Goal: Task Accomplishment & Management: Complete application form

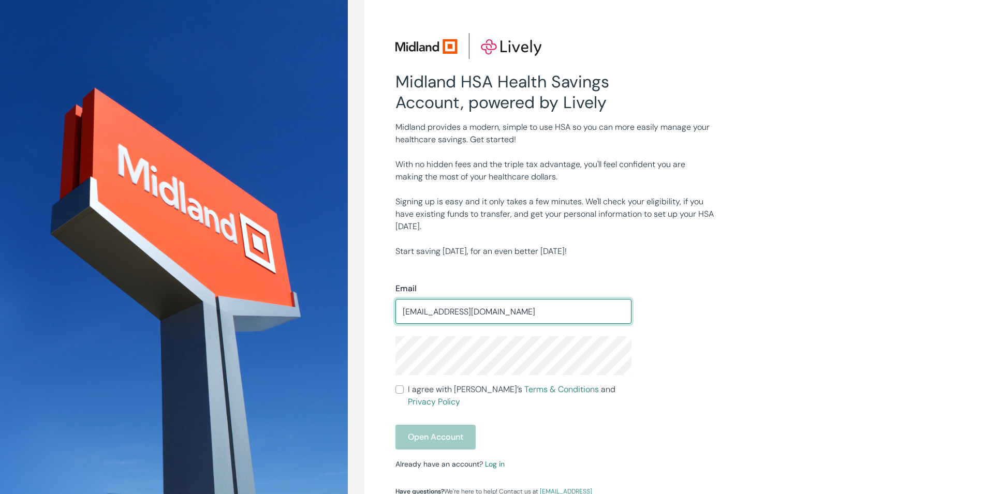
type input "juliemccall@frontiernet.net"
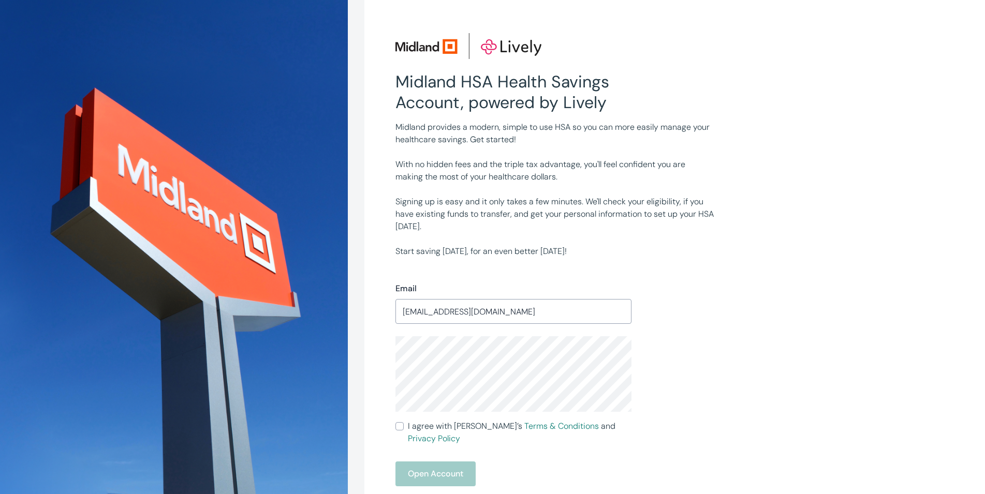
click at [400, 425] on input "I agree with Lively’s Terms & Conditions and Privacy Policy" at bounding box center [399, 426] width 8 height 8
checkbox input "true"
click at [414, 462] on button "Open Account" at bounding box center [435, 474] width 80 height 25
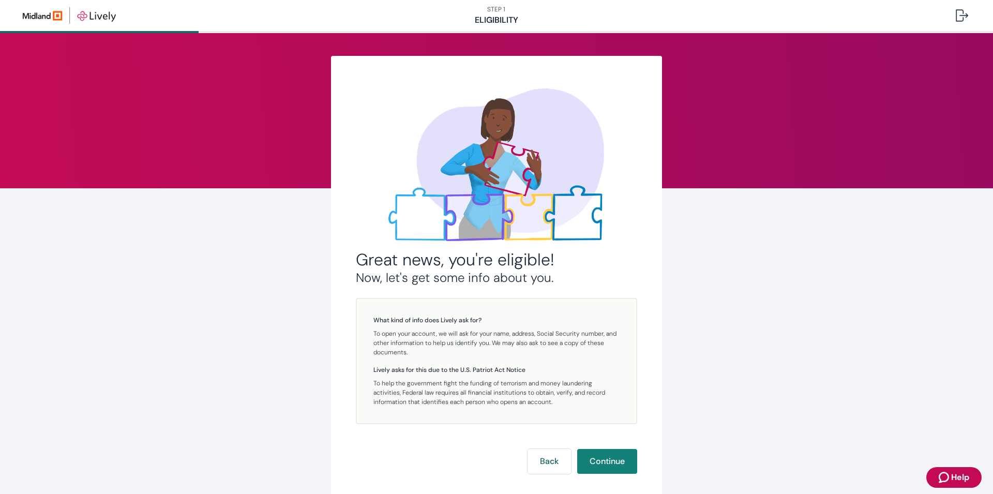
drag, startPoint x: 591, startPoint y: 459, endPoint x: 592, endPoint y: 419, distance: 40.9
click at [592, 459] on button "Continue" at bounding box center [607, 461] width 60 height 25
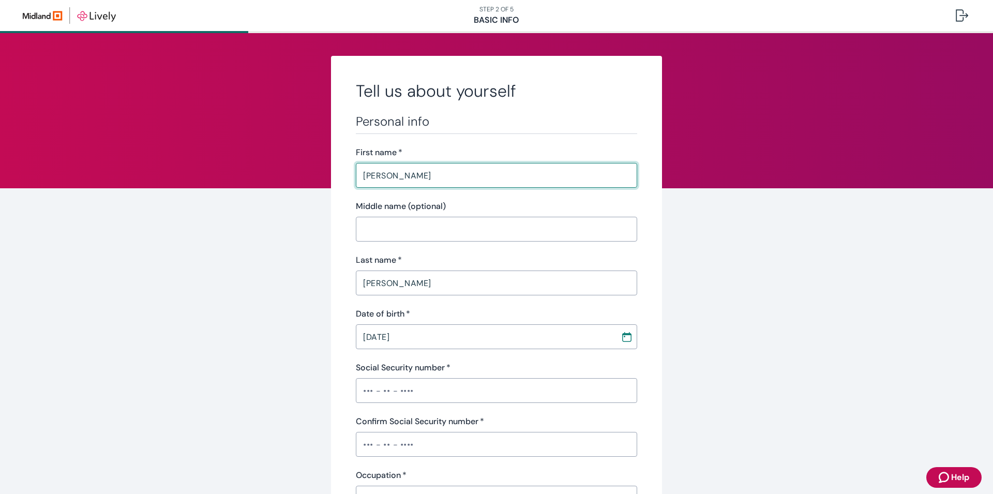
drag, startPoint x: 404, startPoint y: 178, endPoint x: 252, endPoint y: 170, distance: 151.8
click at [356, 171] on input "[PERSON_NAME]" at bounding box center [496, 175] width 281 height 21
type input "[PERSON_NAME]"
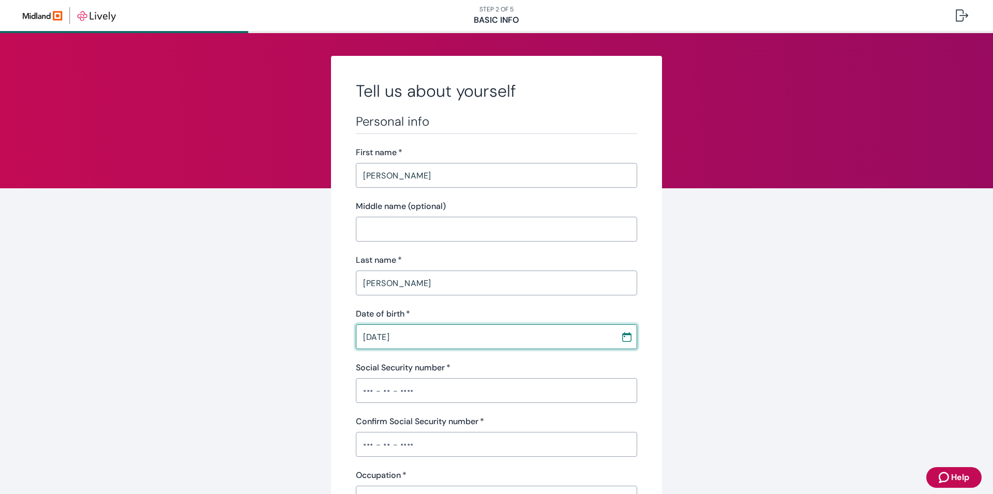
type input "[DATE]"
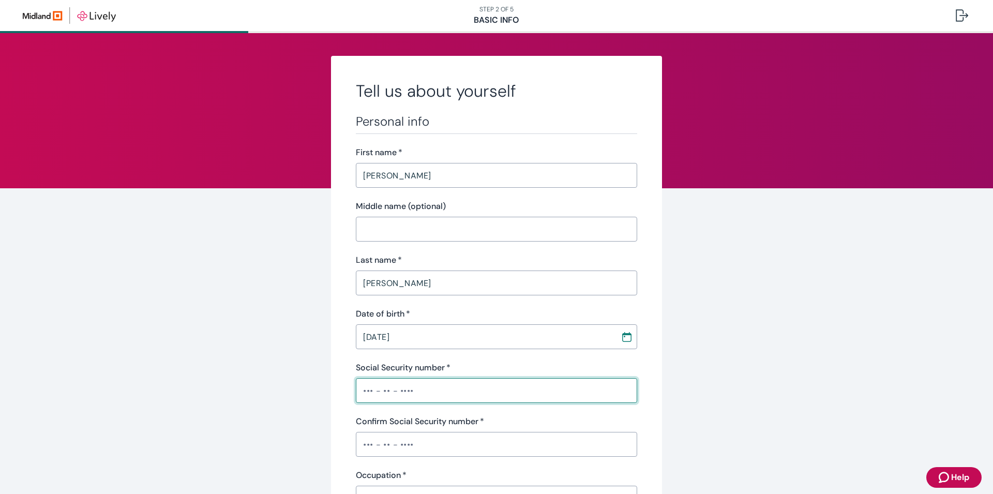
drag, startPoint x: 422, startPoint y: 400, endPoint x: 289, endPoint y: 381, distance: 134.8
click at [356, 381] on input "Social Security number   *" at bounding box center [496, 390] width 281 height 21
drag, startPoint x: 438, startPoint y: 396, endPoint x: 299, endPoint y: 385, distance: 139.0
click at [356, 385] on input "Social Security number   *" at bounding box center [496, 390] width 281 height 21
click at [442, 394] on input "Social Security number   *" at bounding box center [496, 390] width 281 height 21
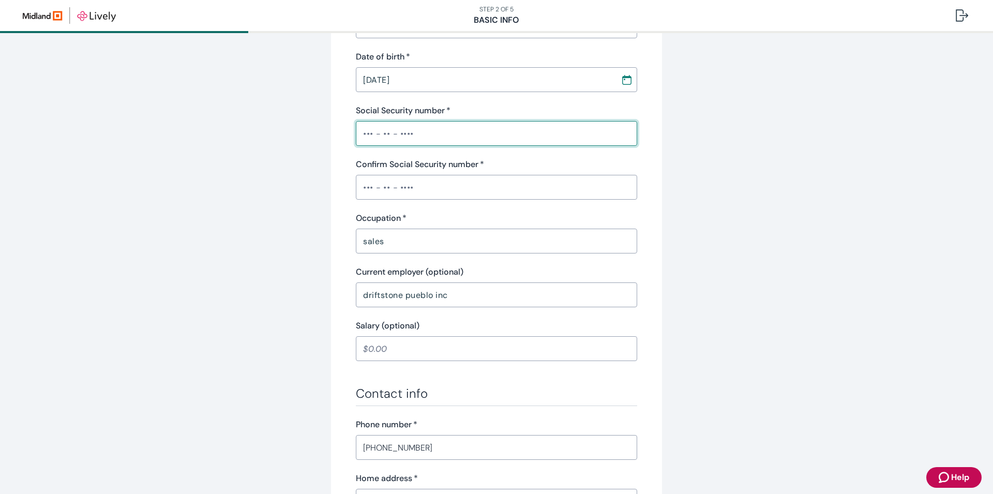
scroll to position [261, 0]
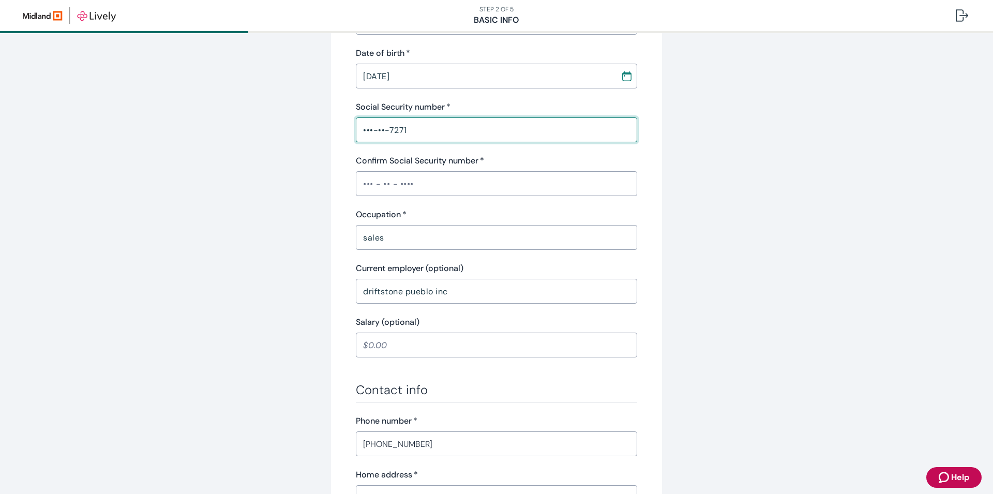
type input "•••-••-7271"
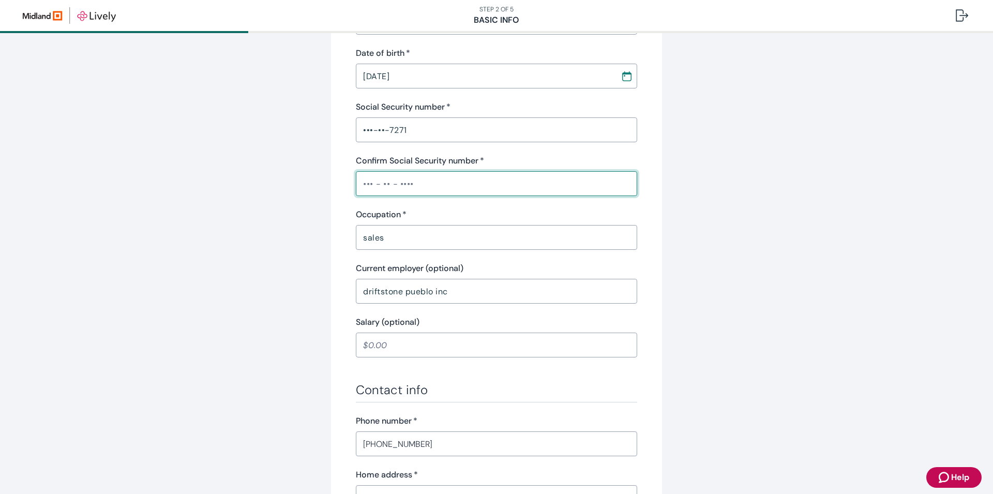
click at [453, 186] on input "Confirm Social Security number   *" at bounding box center [496, 183] width 281 height 21
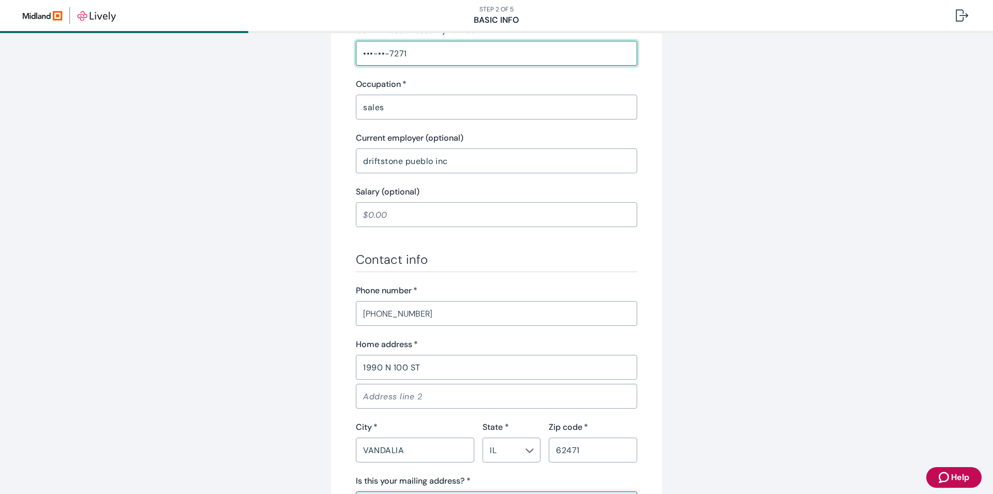
type input "•••-••-7271"
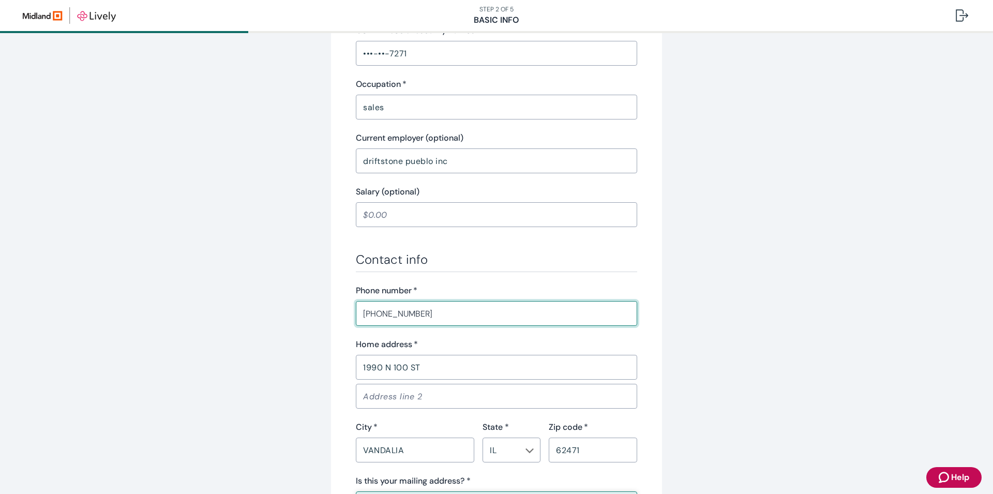
click at [435, 314] on input "[PHONE_NUMBER]" at bounding box center [496, 313] width 281 height 21
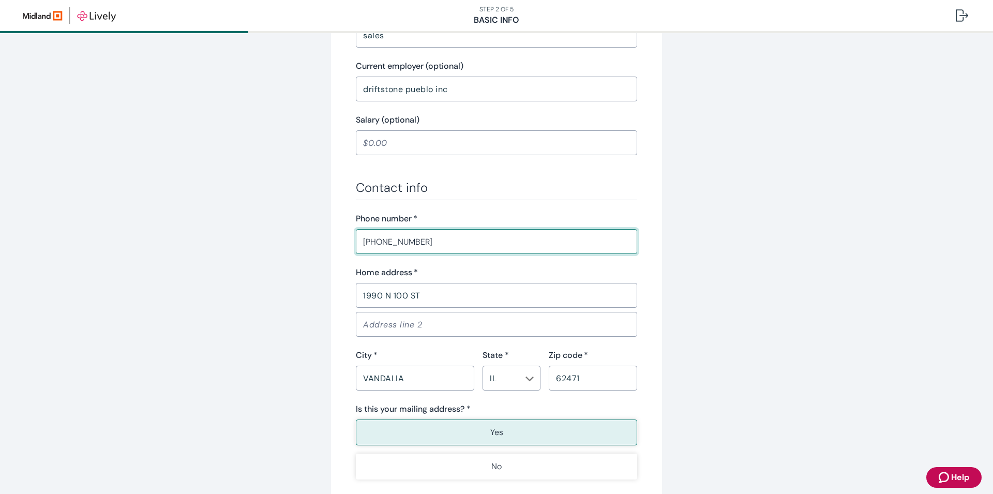
scroll to position [522, 0]
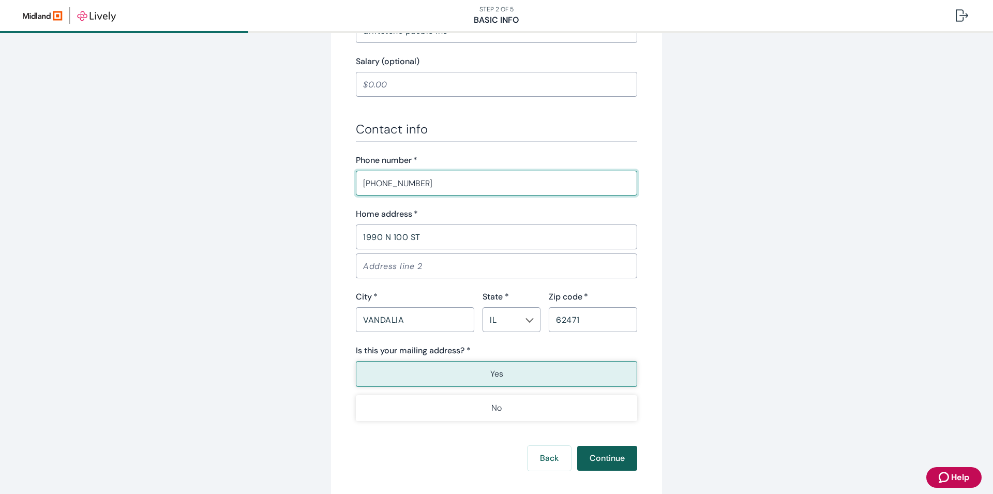
type input "[PHONE_NUMBER]"
click at [595, 459] on button "Continue" at bounding box center [607, 458] width 60 height 25
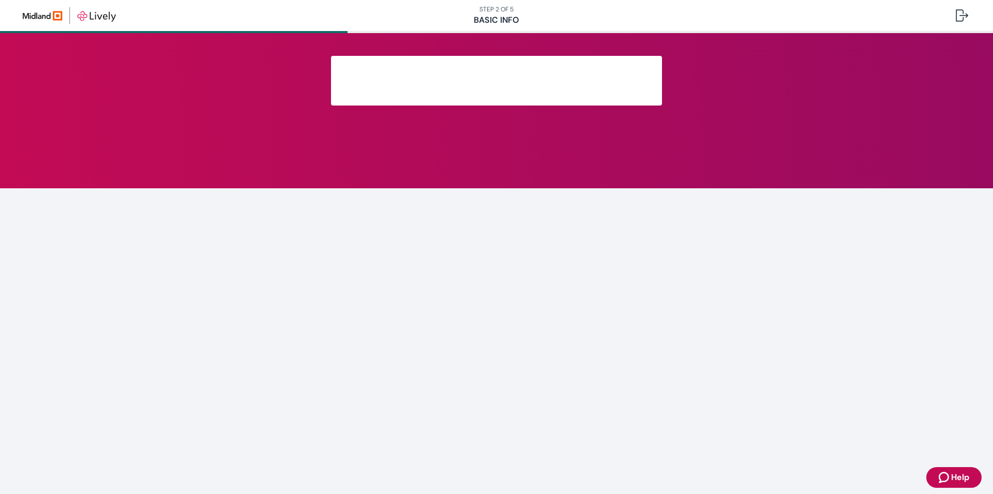
scroll to position [93, 0]
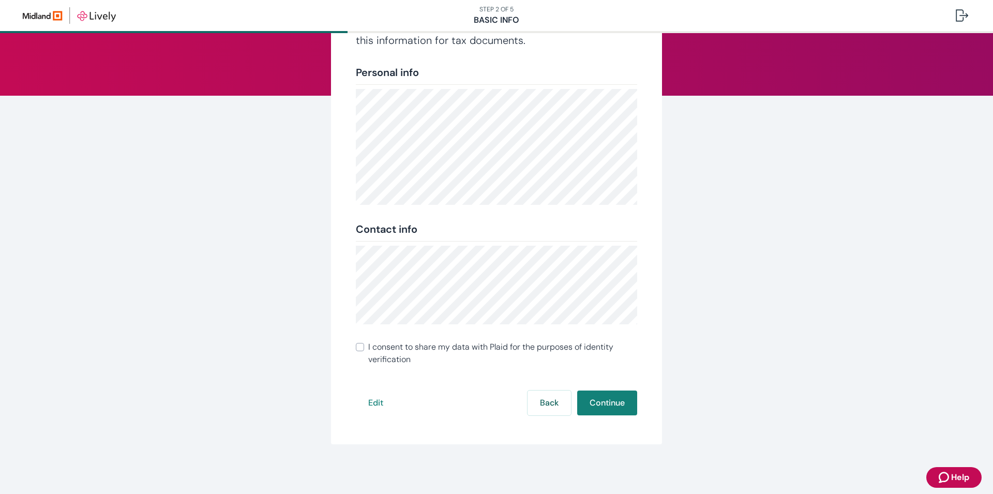
click at [359, 346] on input "I consent to share my data with Plaid for the purposes of identity verification" at bounding box center [360, 347] width 8 height 8
checkbox input "true"
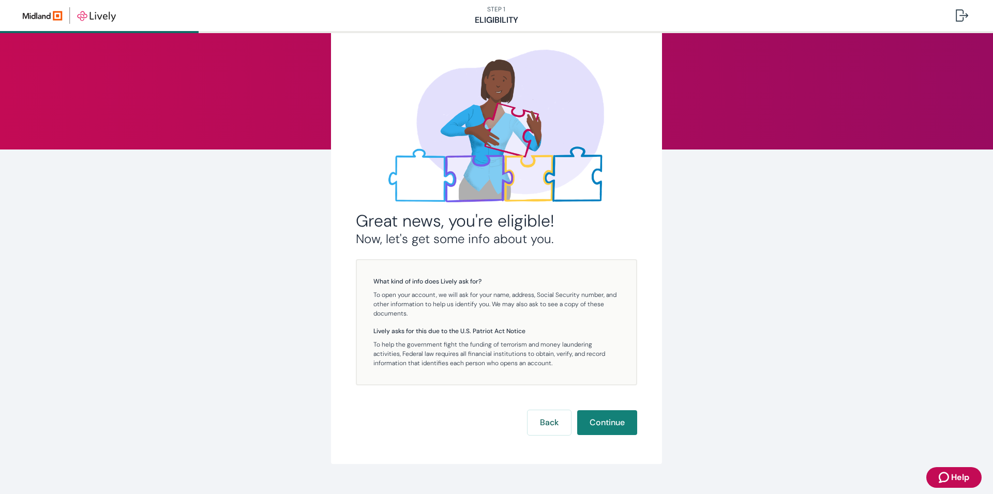
scroll to position [58, 0]
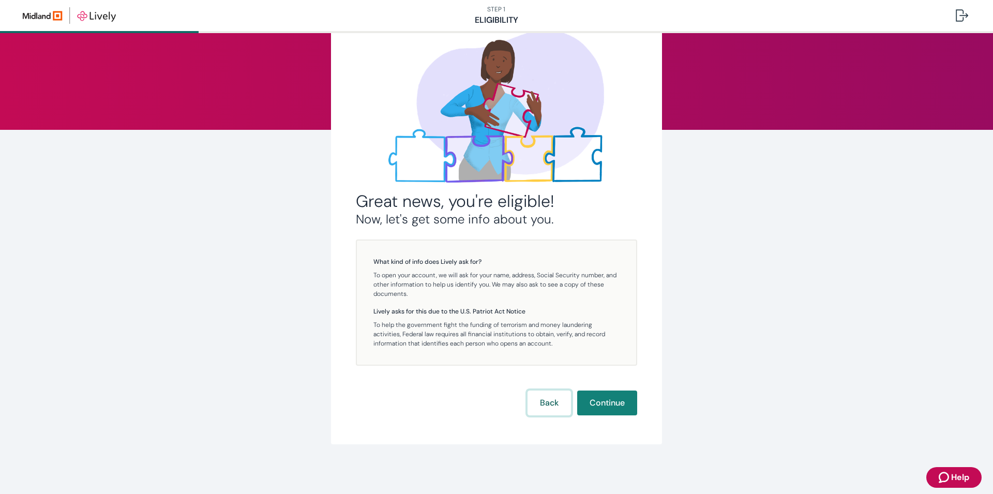
click at [546, 407] on button "Back" at bounding box center [549, 403] width 43 height 25
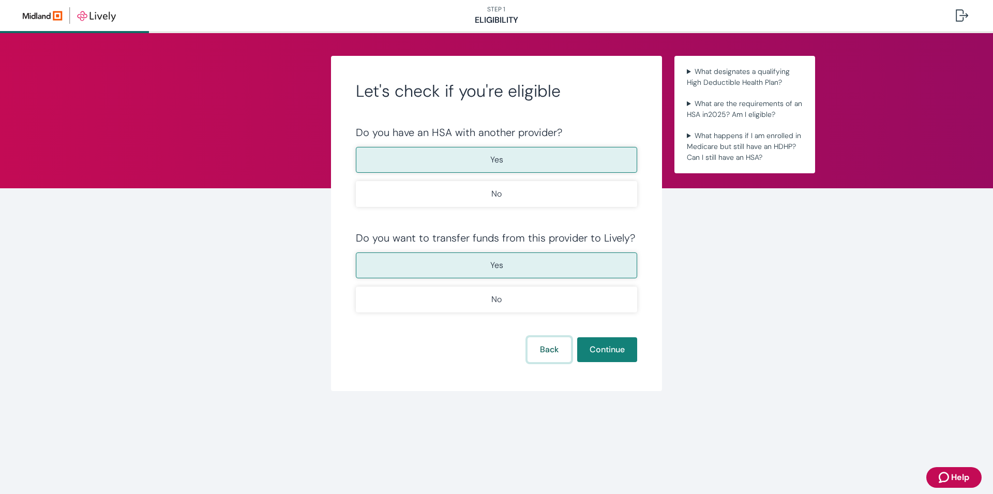
click at [552, 354] on button "Back" at bounding box center [549, 349] width 43 height 25
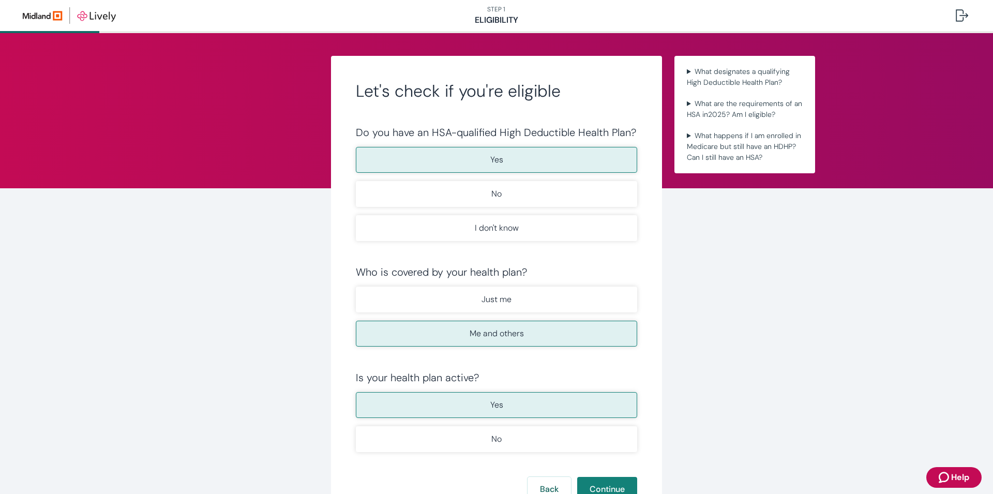
scroll to position [86, 0]
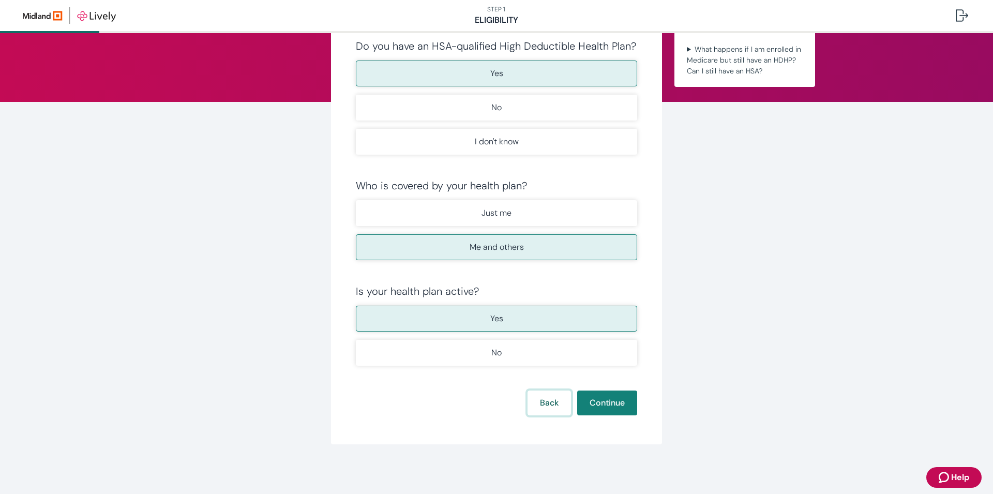
click at [538, 403] on button "Back" at bounding box center [549, 403] width 43 height 25
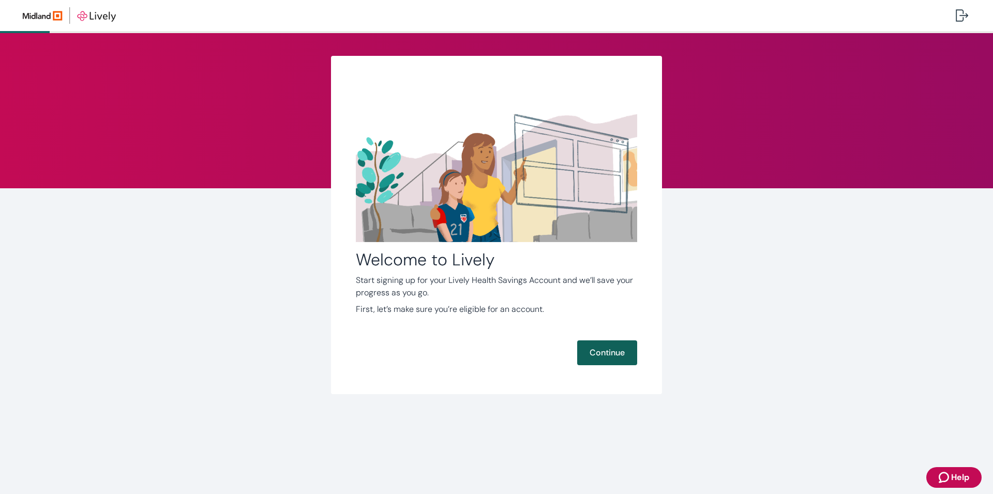
click at [620, 349] on button "Continue" at bounding box center [607, 352] width 60 height 25
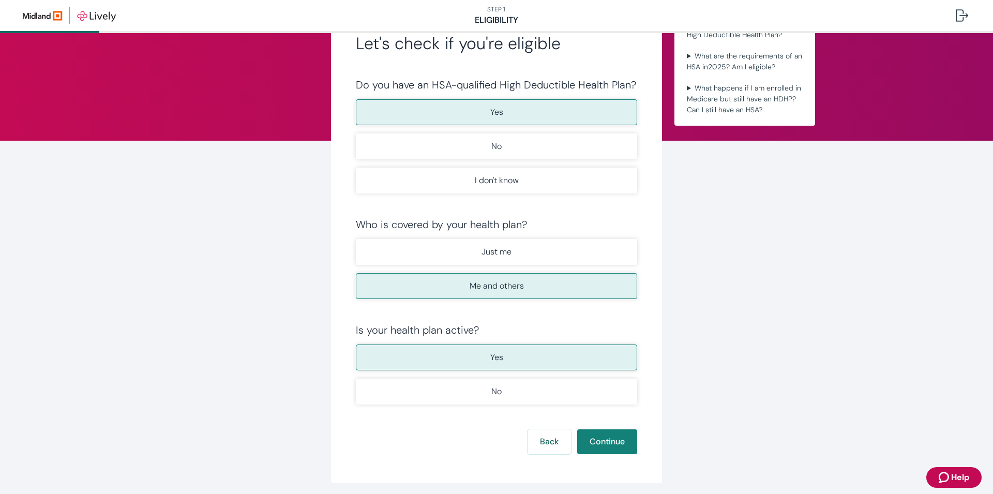
scroll to position [65, 0]
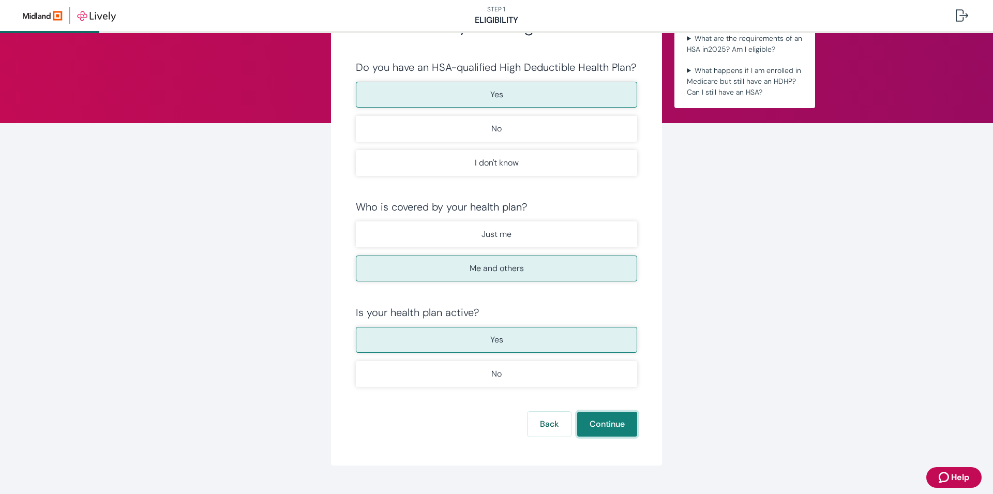
click at [604, 432] on button "Continue" at bounding box center [607, 424] width 60 height 25
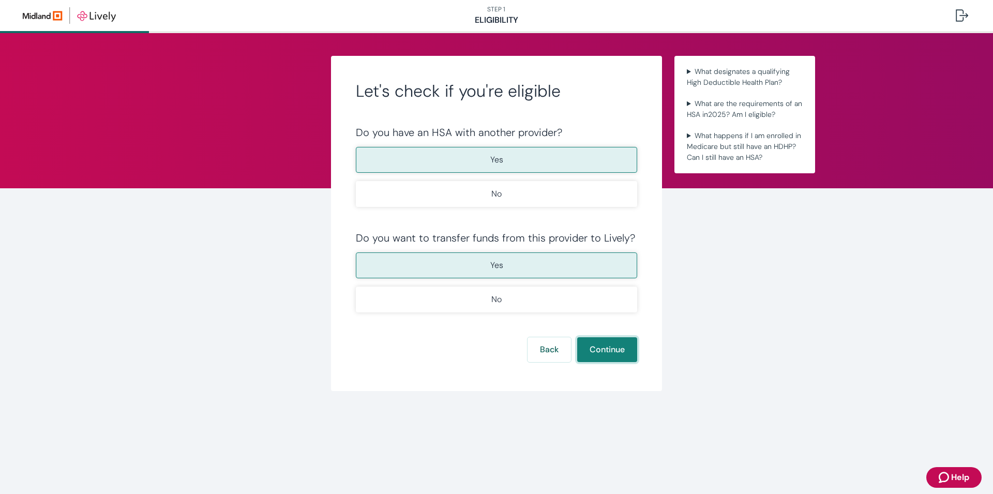
click at [599, 345] on button "Continue" at bounding box center [607, 349] width 60 height 25
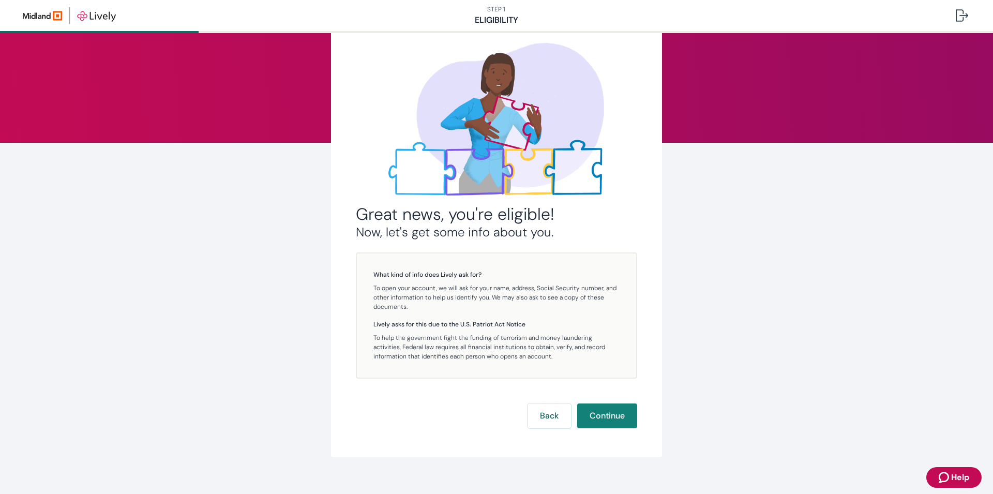
scroll to position [58, 0]
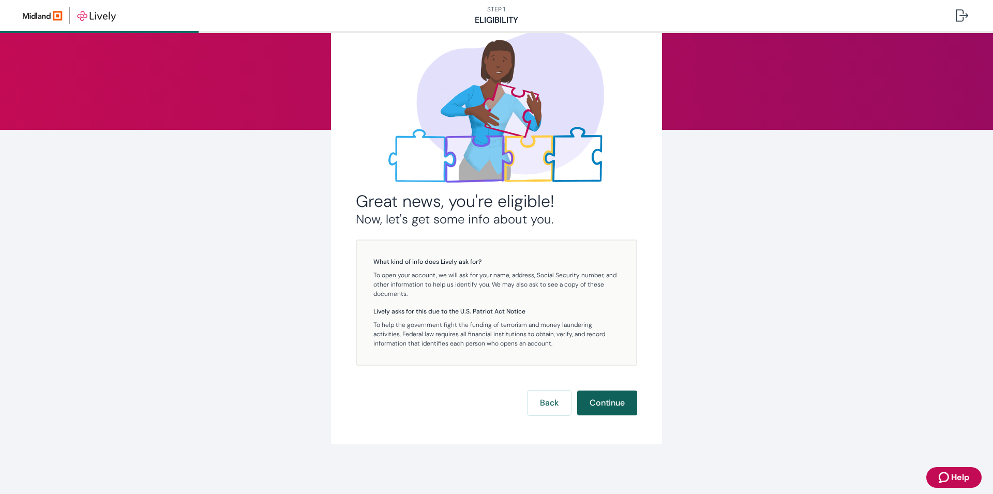
click at [604, 403] on button "Continue" at bounding box center [607, 403] width 60 height 25
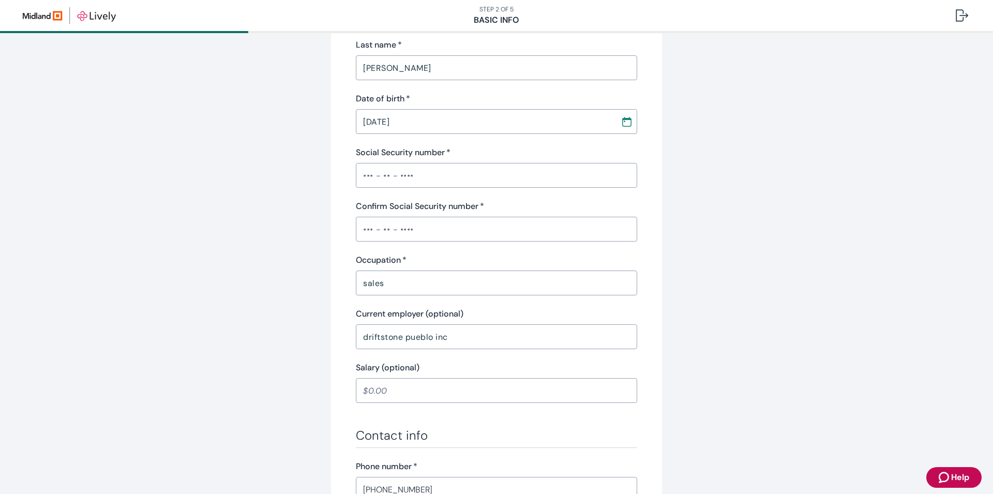
scroll to position [261, 0]
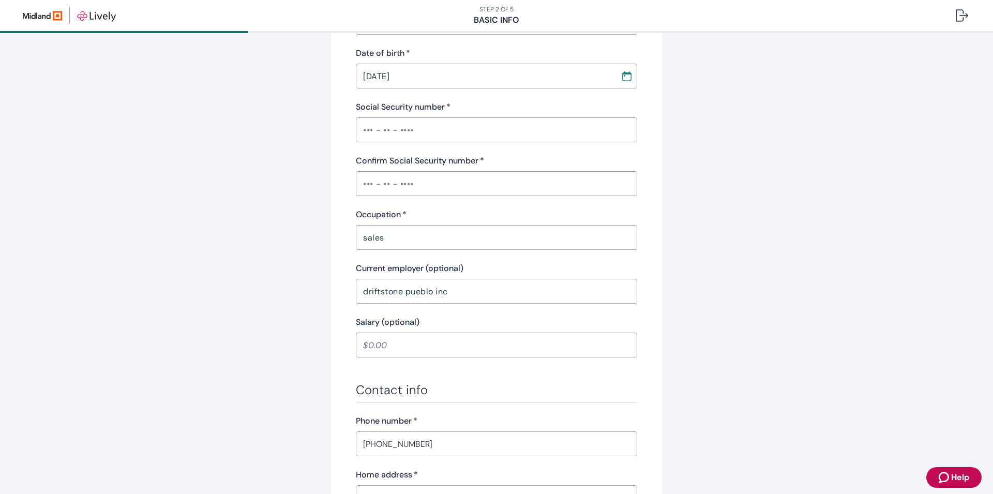
click at [382, 132] on input "Social Security number   *" at bounding box center [496, 130] width 281 height 21
type input "•••-••-7271"
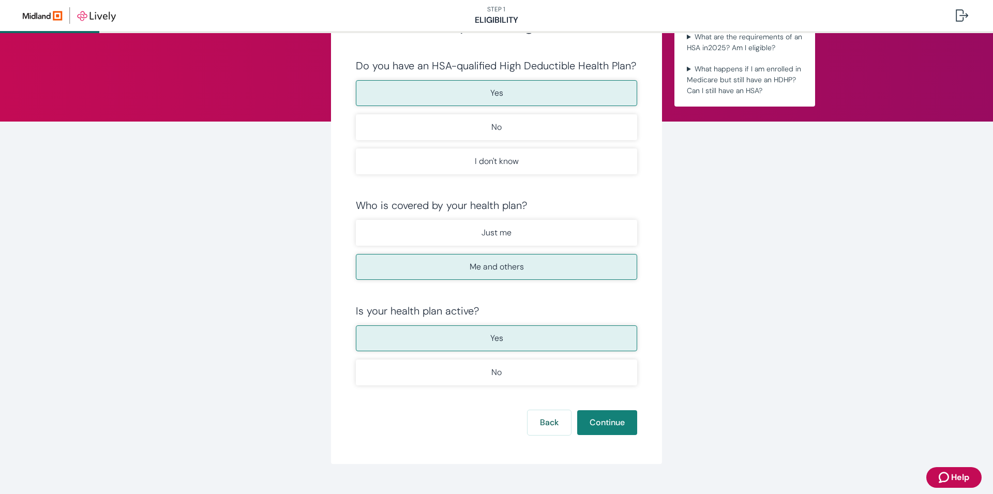
scroll to position [86, 0]
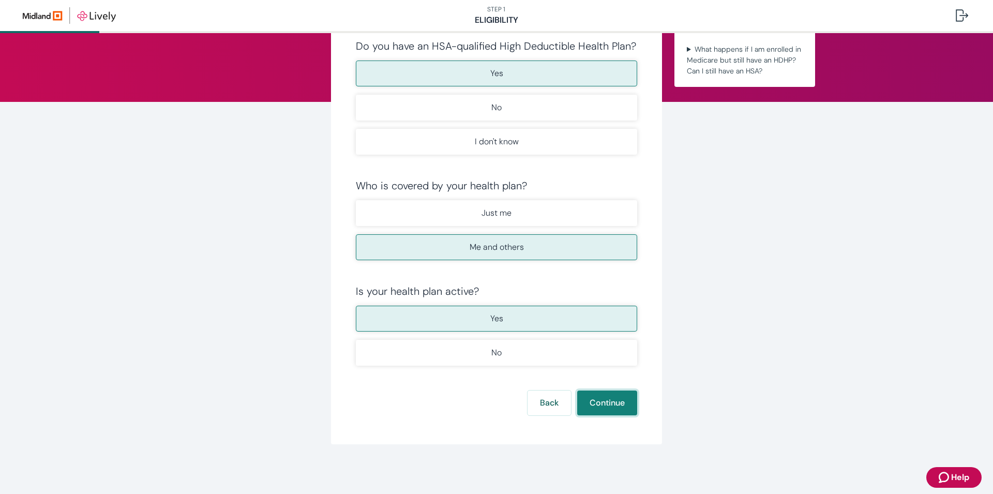
click at [585, 401] on button "Continue" at bounding box center [607, 403] width 60 height 25
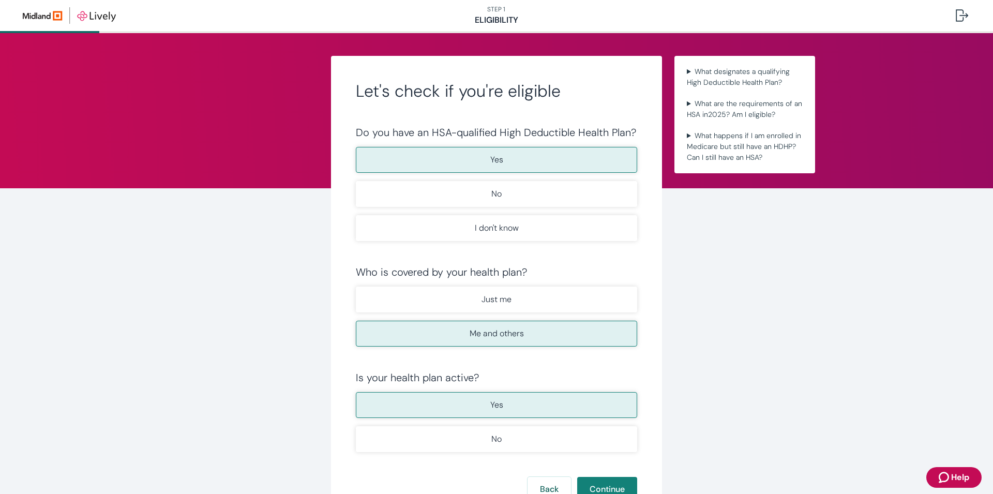
scroll to position [86, 0]
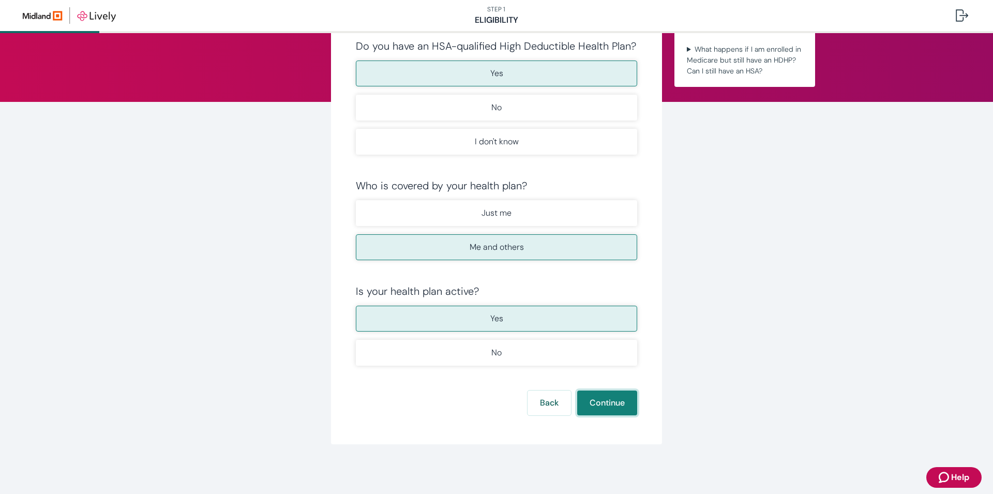
click at [611, 410] on button "Continue" at bounding box center [607, 403] width 60 height 25
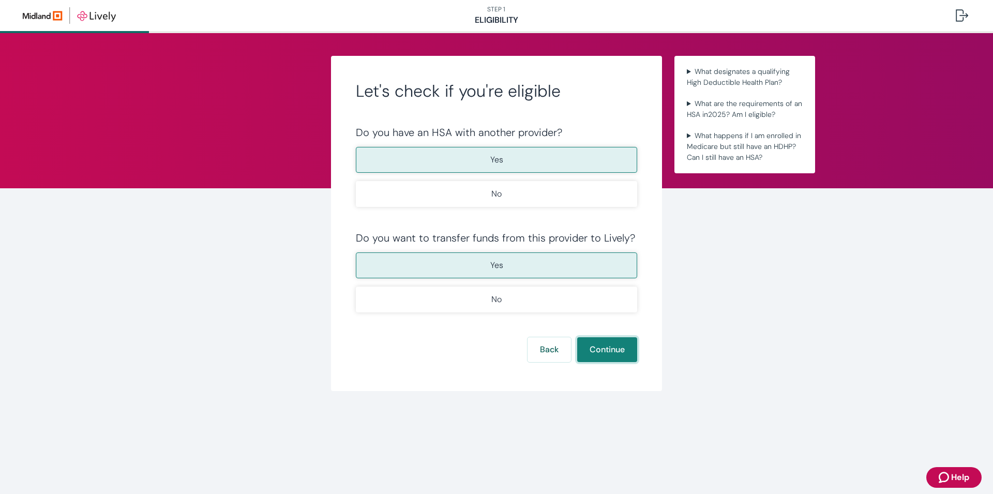
click at [620, 351] on button "Continue" at bounding box center [607, 349] width 60 height 25
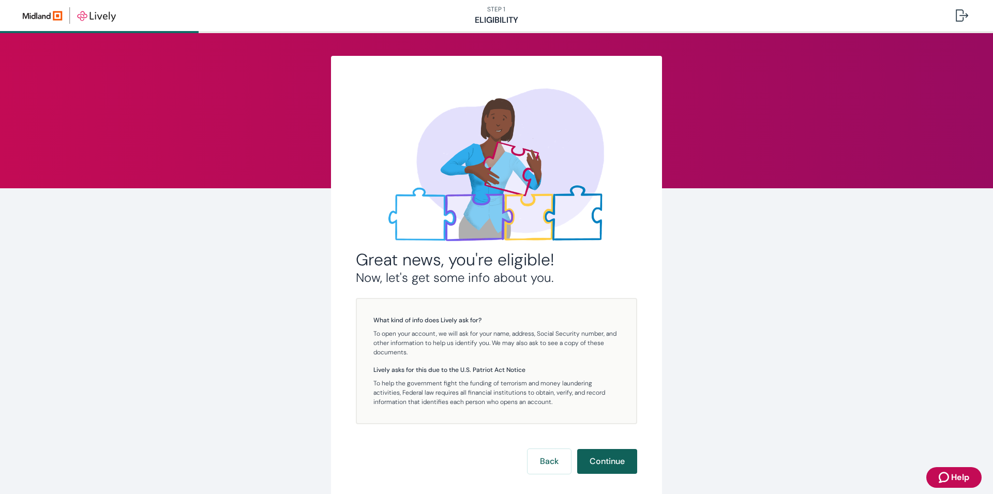
click at [604, 456] on button "Continue" at bounding box center [607, 461] width 60 height 25
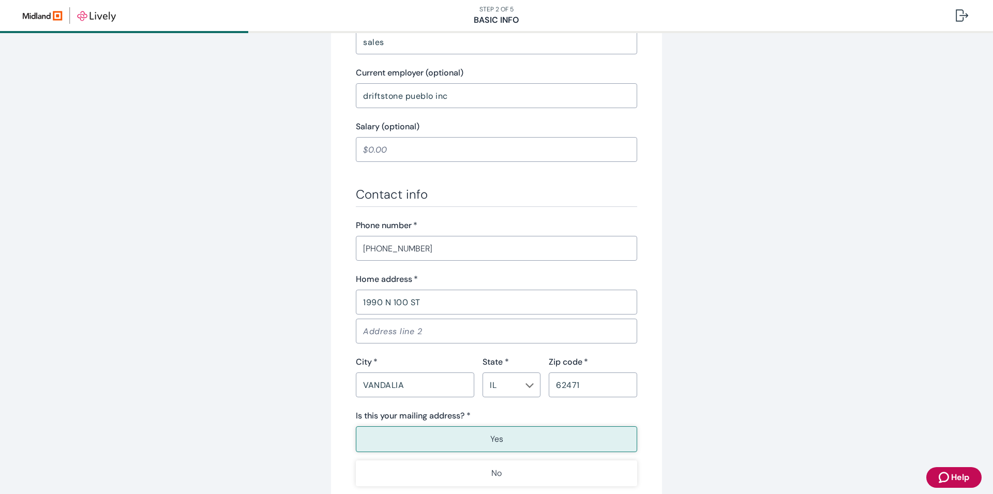
scroll to position [196, 0]
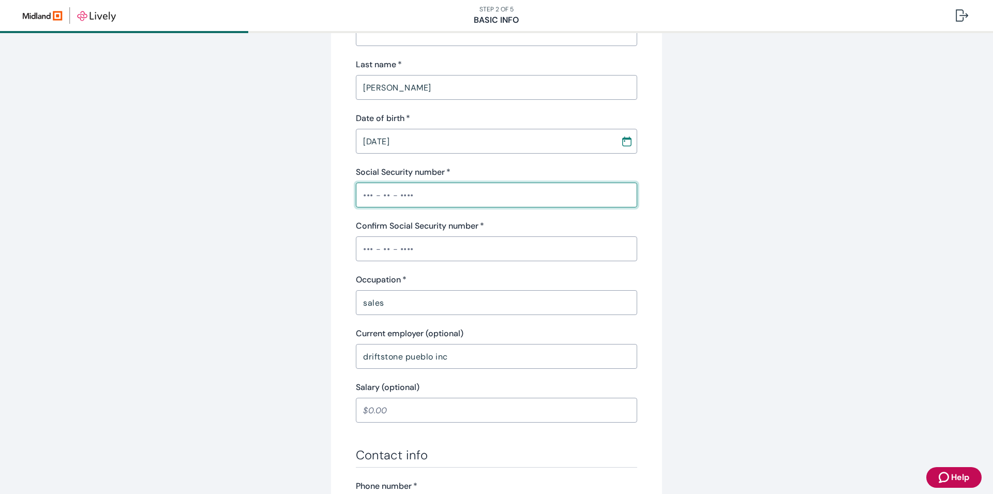
click at [422, 199] on input "Social Security number   *" at bounding box center [496, 195] width 281 height 21
type input "•••-••-7271"
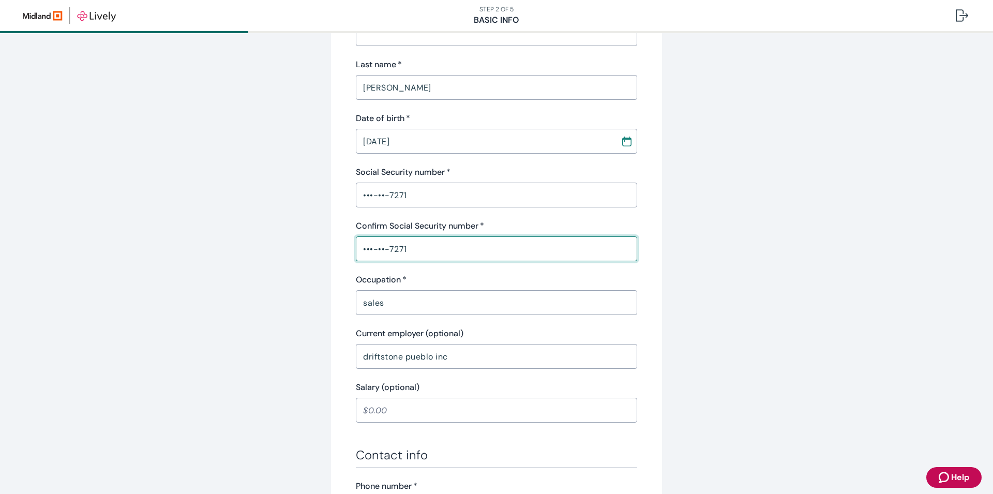
type input "•••-••-7271"
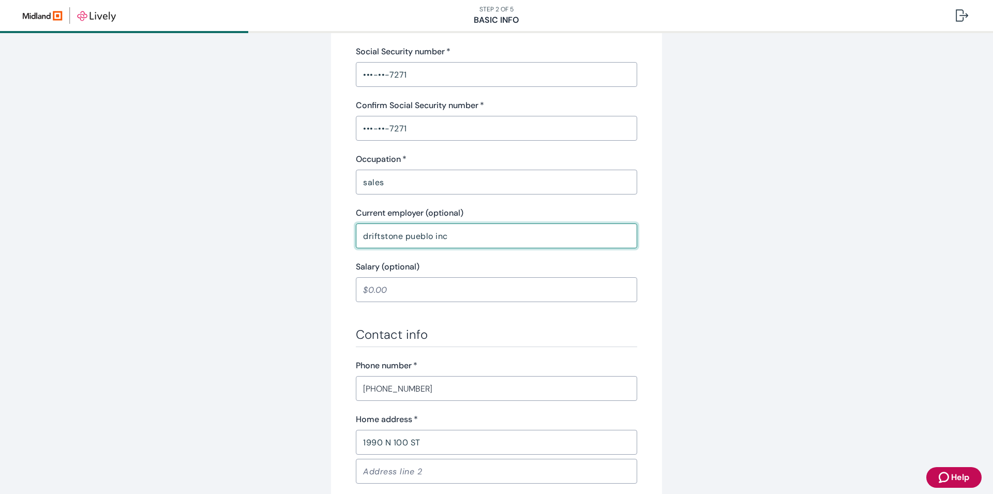
scroll to position [577, 0]
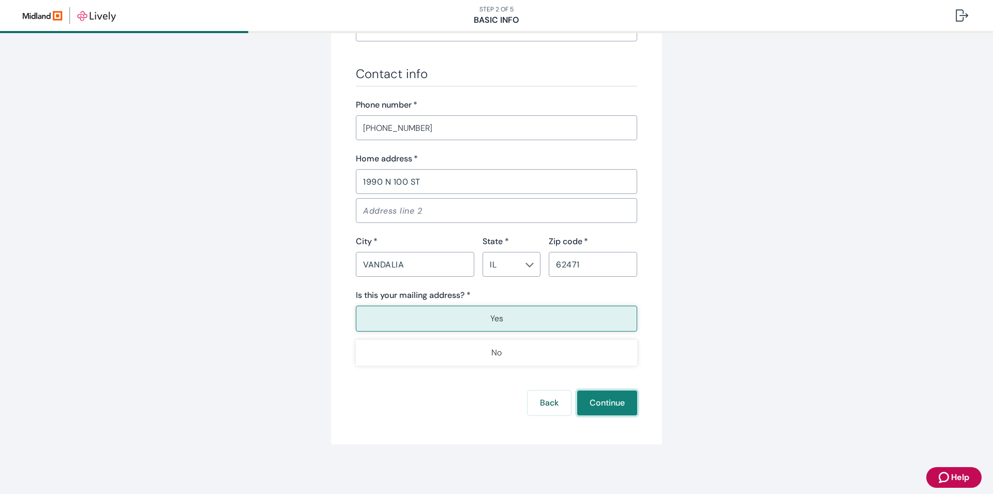
click at [625, 411] on button "Continue" at bounding box center [607, 403] width 60 height 25
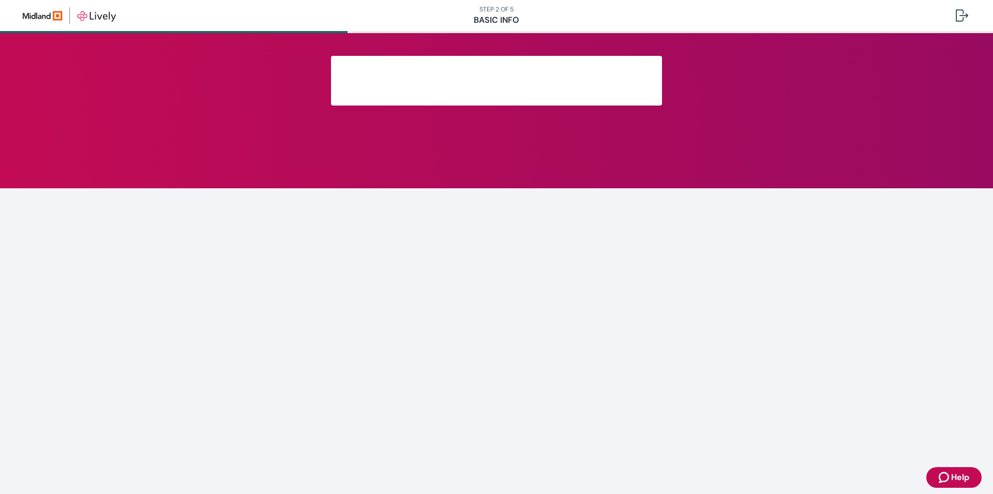
scroll to position [93, 0]
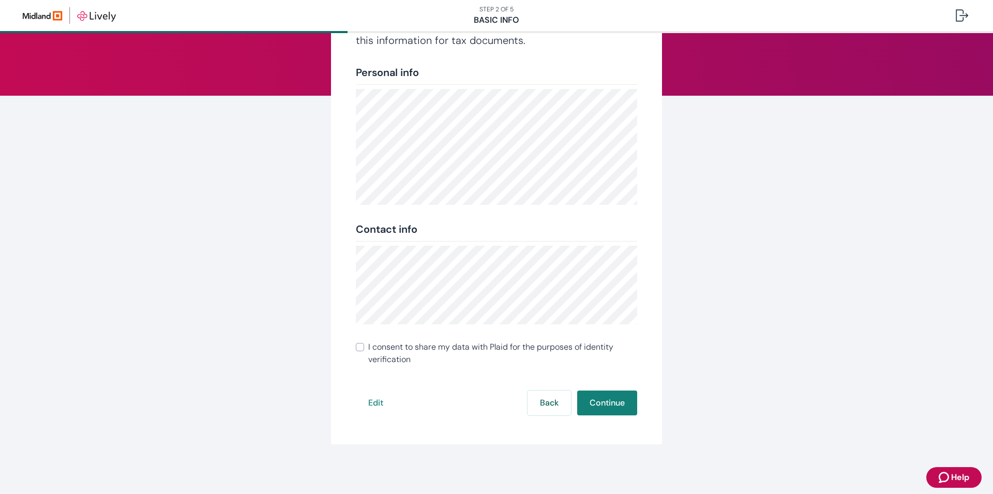
click at [377, 359] on span "I consent to share my data with Plaid for the purposes of identity verification" at bounding box center [502, 353] width 269 height 25
click at [364, 351] on input "I consent to share my data with Plaid for the purposes of identity verification" at bounding box center [360, 347] width 8 height 8
checkbox input "true"
click at [598, 405] on button "Continue" at bounding box center [607, 403] width 60 height 25
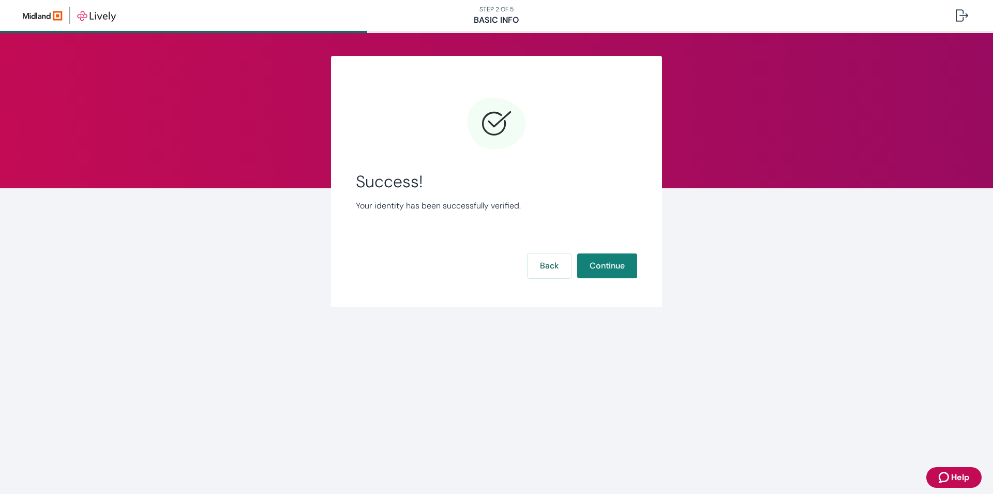
click at [604, 279] on div "Success! Your identity has been successfully verified. Back Continue" at bounding box center [496, 187] width 281 height 189
click at [606, 271] on button "Continue" at bounding box center [607, 266] width 60 height 25
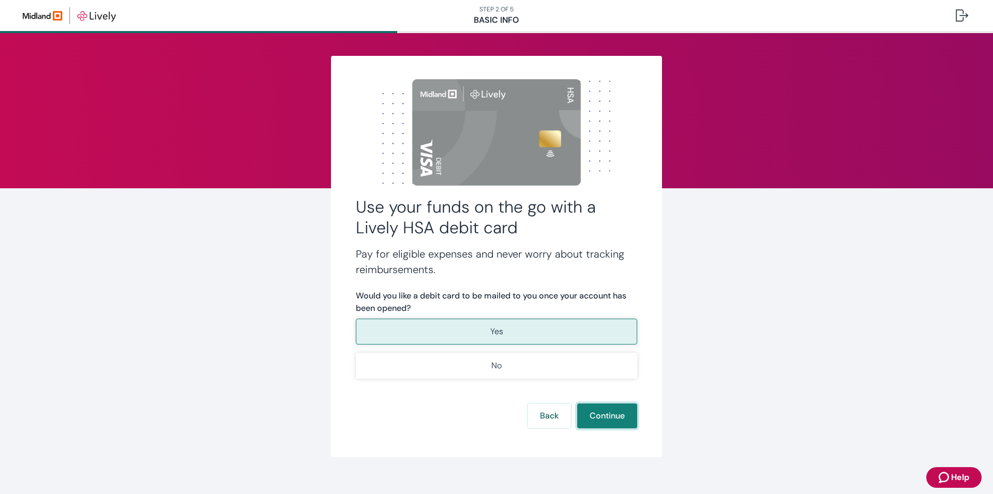
click at [620, 417] on button "Continue" at bounding box center [607, 416] width 60 height 25
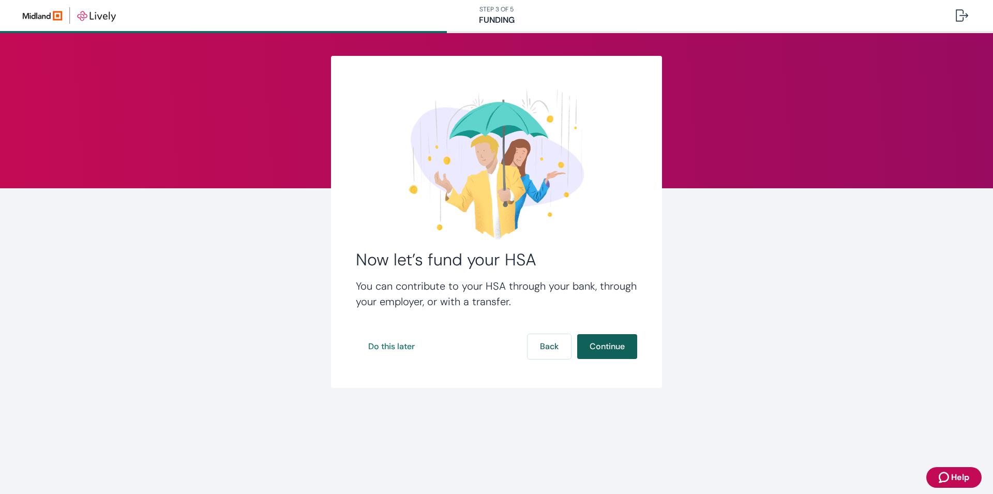
click at [605, 349] on button "Continue" at bounding box center [607, 346] width 60 height 25
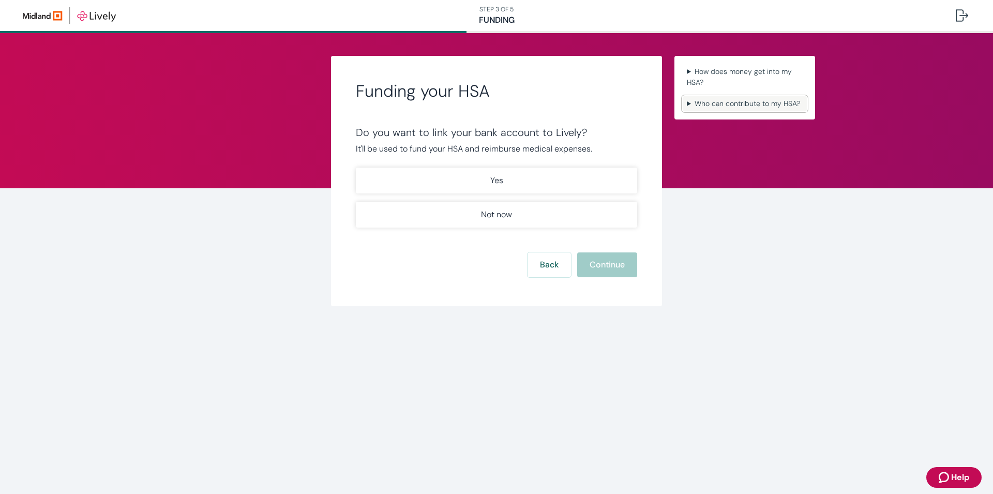
click at [752, 103] on summary "Who can contribute to my HSA?" at bounding box center [745, 103] width 124 height 15
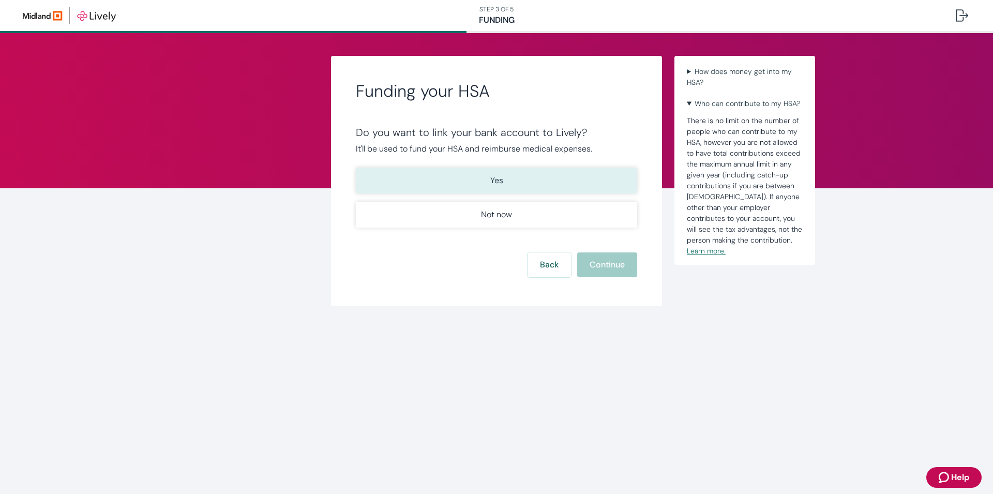
click at [498, 181] on p "Yes" at bounding box center [496, 180] width 13 height 12
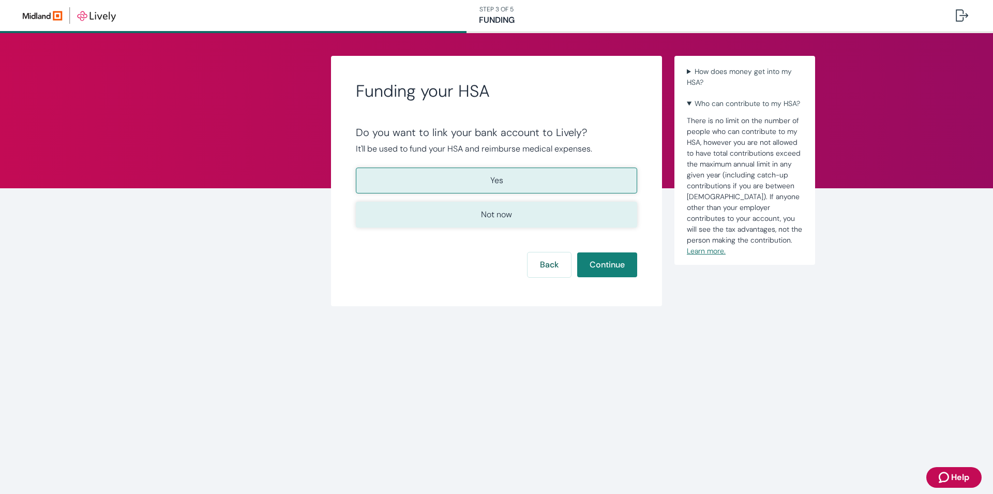
click at [492, 220] on p "Not now" at bounding box center [496, 215] width 31 height 12
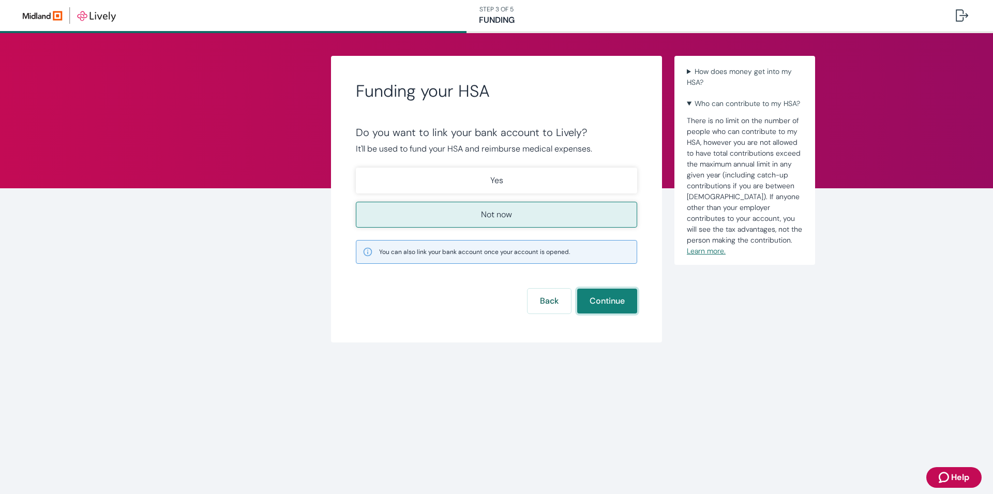
click at [600, 305] on button "Continue" at bounding box center [607, 301] width 60 height 25
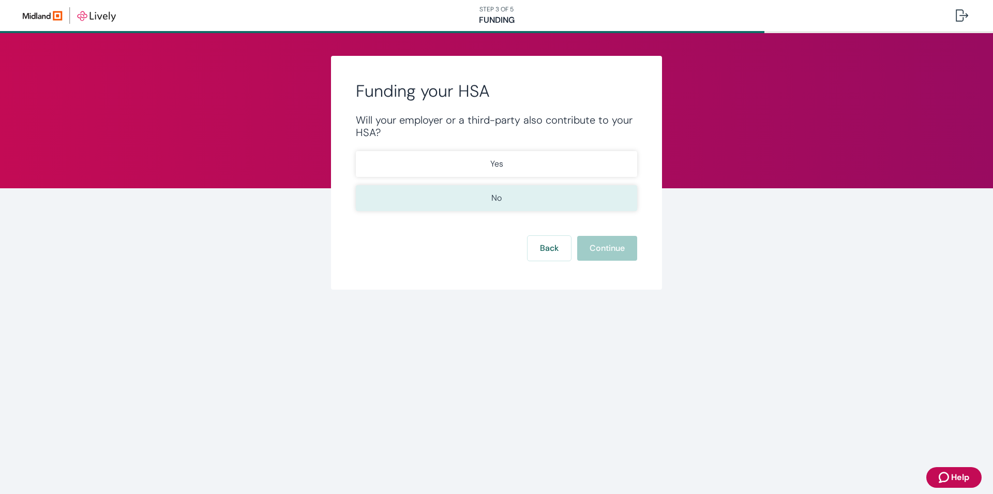
click at [551, 198] on button "No" at bounding box center [496, 198] width 281 height 26
click at [597, 246] on button "Continue" at bounding box center [607, 248] width 60 height 25
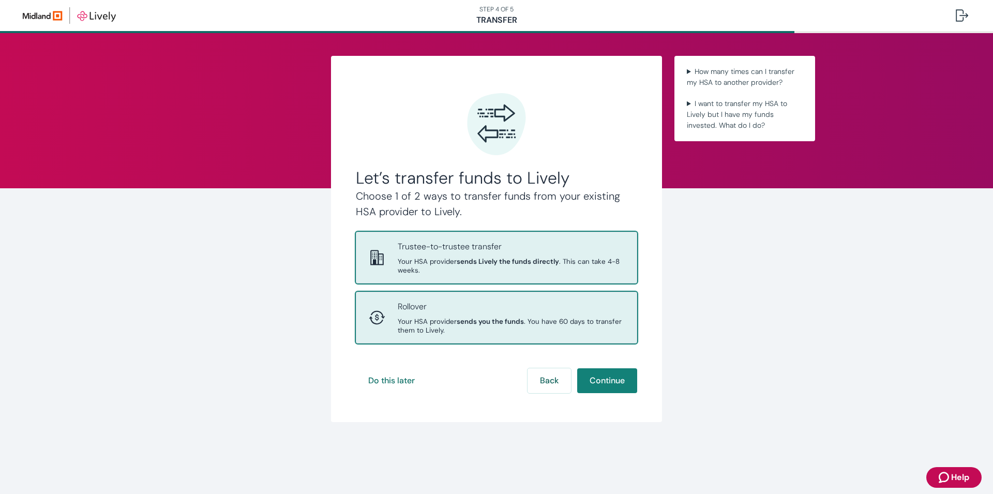
click at [560, 326] on span "Your HSA provider sends you the funds . You have 60 days to transfer them to Li…" at bounding box center [511, 326] width 227 height 18
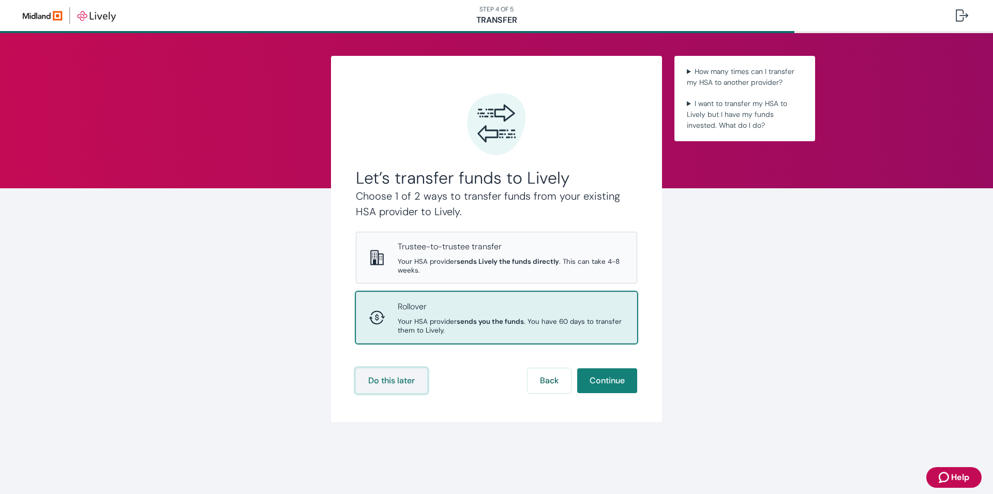
click at [396, 378] on button "Do this later" at bounding box center [391, 380] width 71 height 25
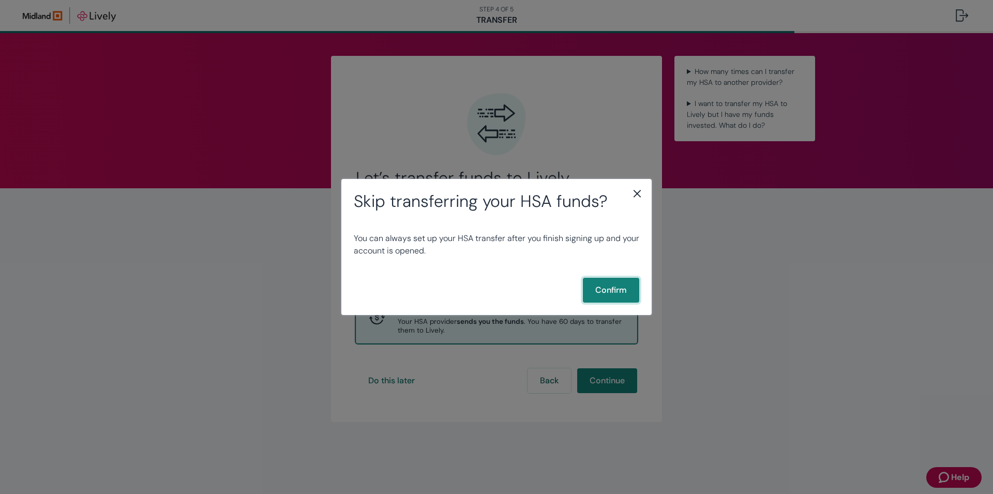
click at [610, 288] on button "Confirm" at bounding box center [611, 290] width 56 height 25
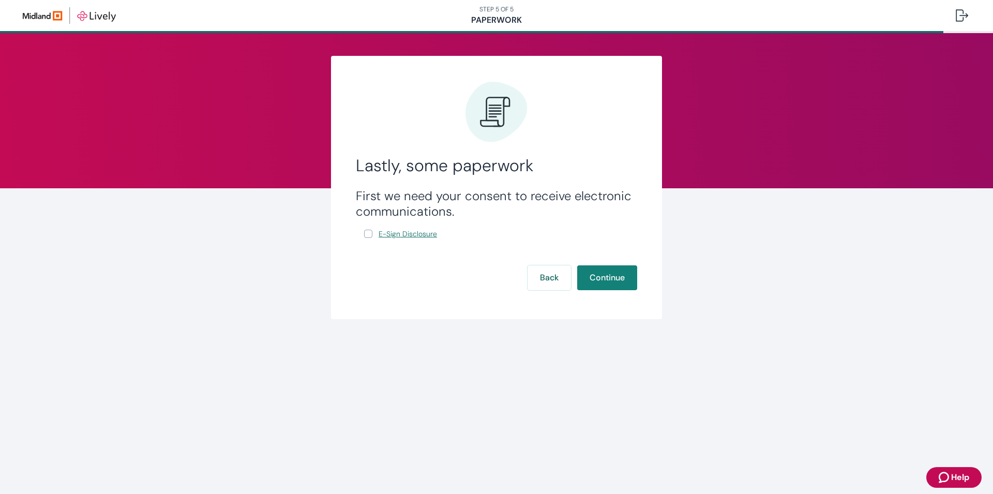
click at [422, 233] on span "E-Sign Disclosure" at bounding box center [408, 234] width 58 height 11
click at [608, 275] on button "Continue" at bounding box center [607, 277] width 60 height 25
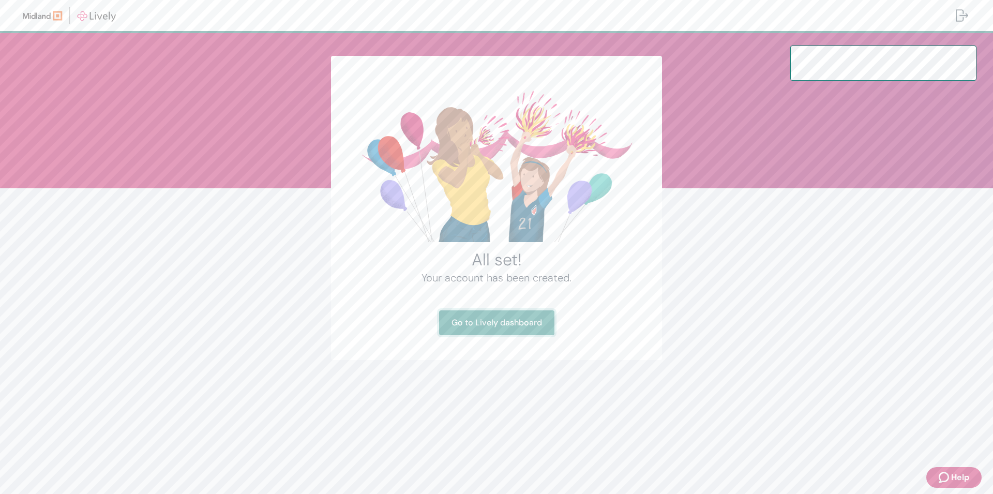
click at [490, 317] on link "Go to Lively dashboard" at bounding box center [496, 322] width 115 height 25
